Goal: Find specific page/section: Find specific page/section

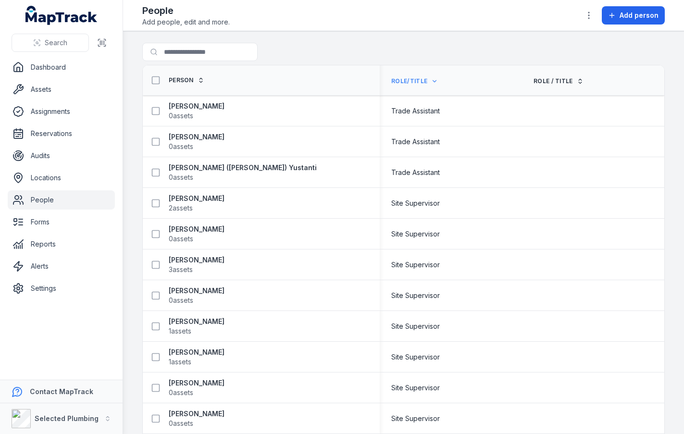
click at [431, 80] on icon at bounding box center [434, 81] width 7 height 7
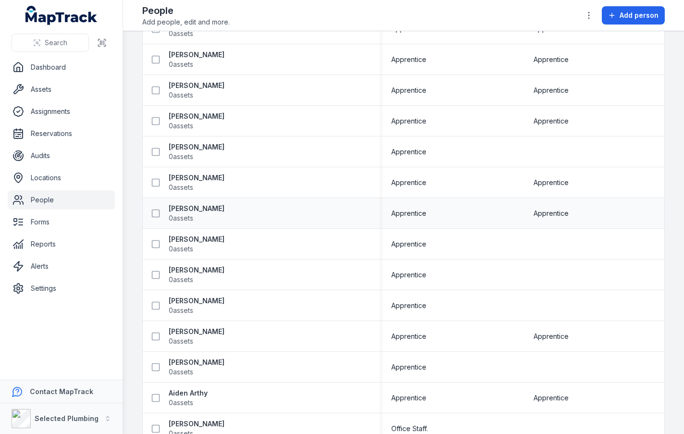
scroll to position [96, 0]
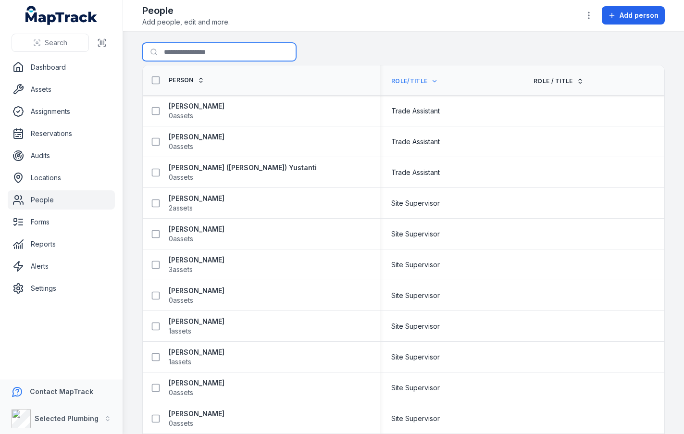
click at [220, 46] on input "Search for people" at bounding box center [219, 52] width 154 height 18
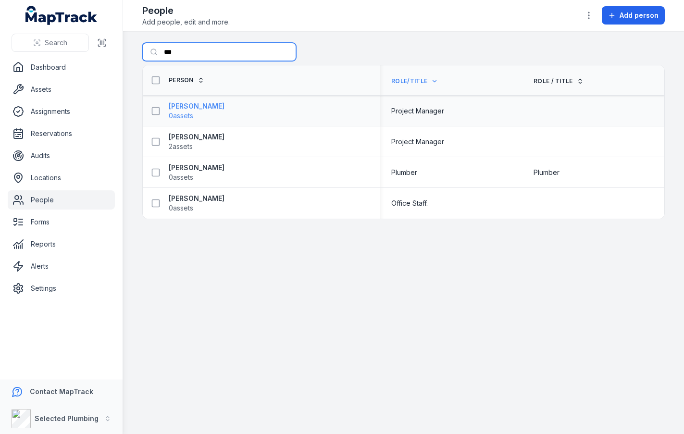
type input "***"
click at [217, 104] on strong "[PERSON_NAME]" at bounding box center [197, 106] width 56 height 10
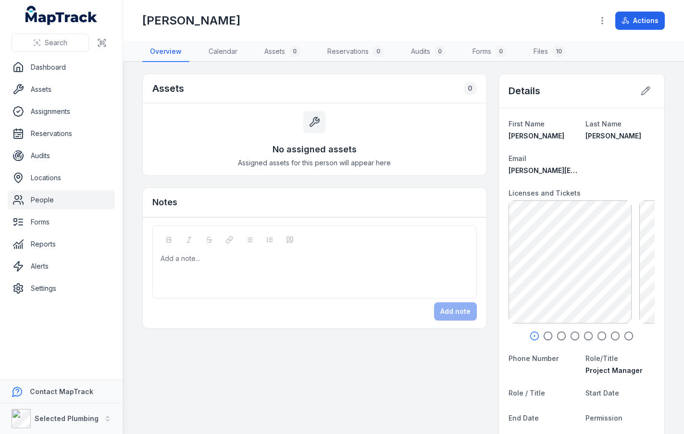
click at [543, 337] on icon "button" at bounding box center [548, 336] width 10 height 10
click at [558, 335] on icon "button" at bounding box center [562, 336] width 10 height 10
click at [572, 334] on circle "button" at bounding box center [575, 336] width 8 height 8
click at [584, 333] on circle "button" at bounding box center [588, 336] width 8 height 8
click at [597, 334] on icon "button" at bounding box center [602, 336] width 10 height 10
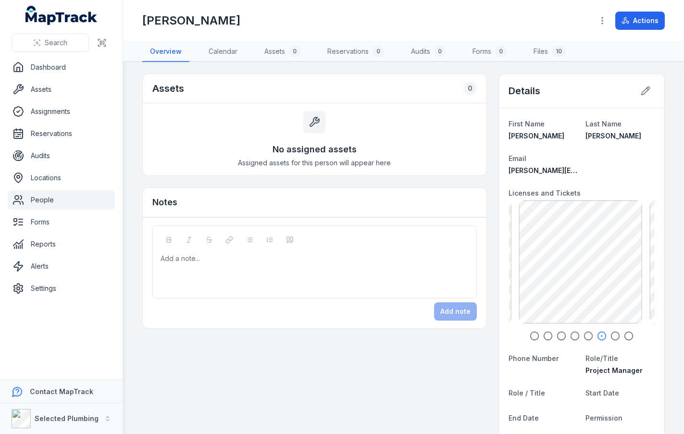
click at [611, 334] on icon "button" at bounding box center [616, 336] width 10 height 10
click at [624, 334] on icon "button" at bounding box center [629, 336] width 10 height 10
